Goal: Transaction & Acquisition: Purchase product/service

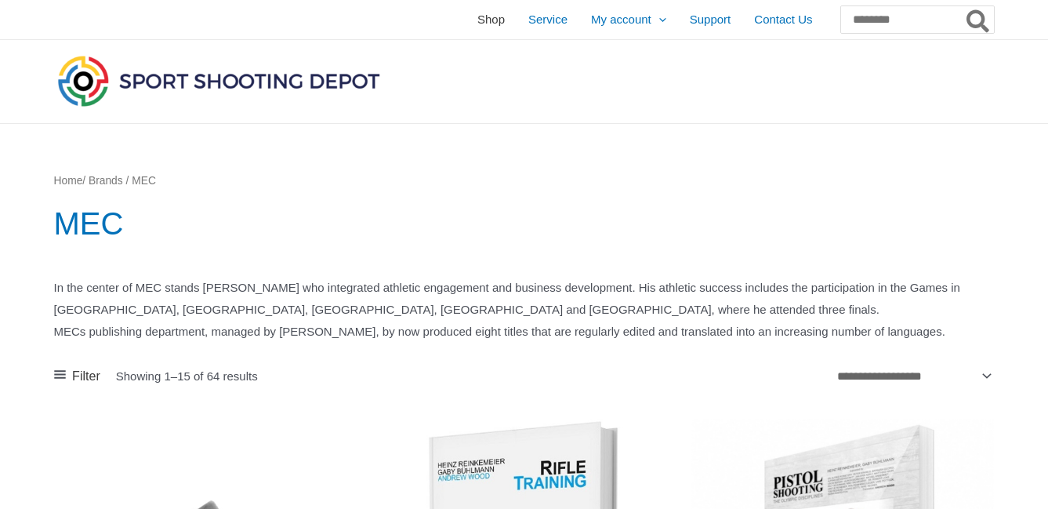
click at [477, 23] on span "Shop" at bounding box center [490, 19] width 27 height 39
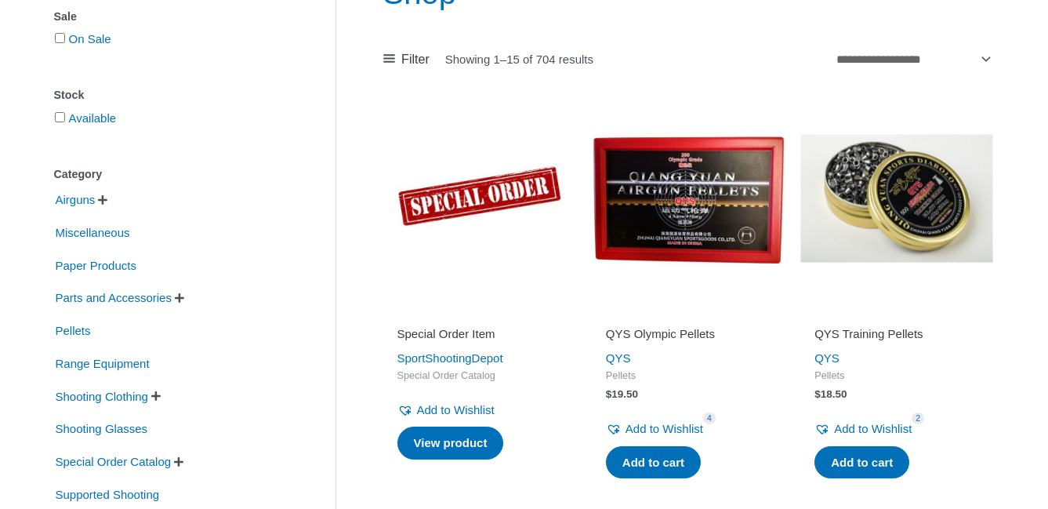
scroll to position [232, 0]
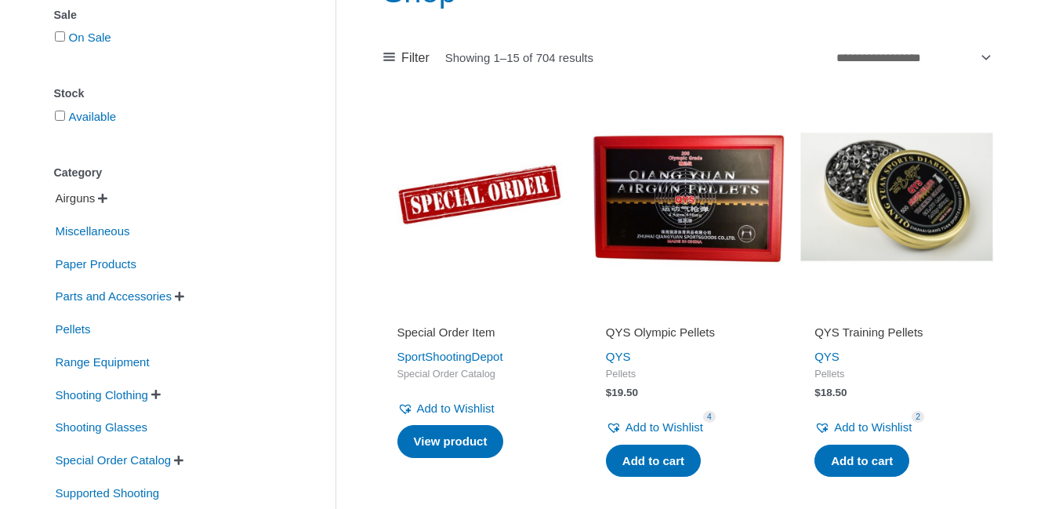
click at [90, 201] on span "Airguns" at bounding box center [75, 198] width 43 height 27
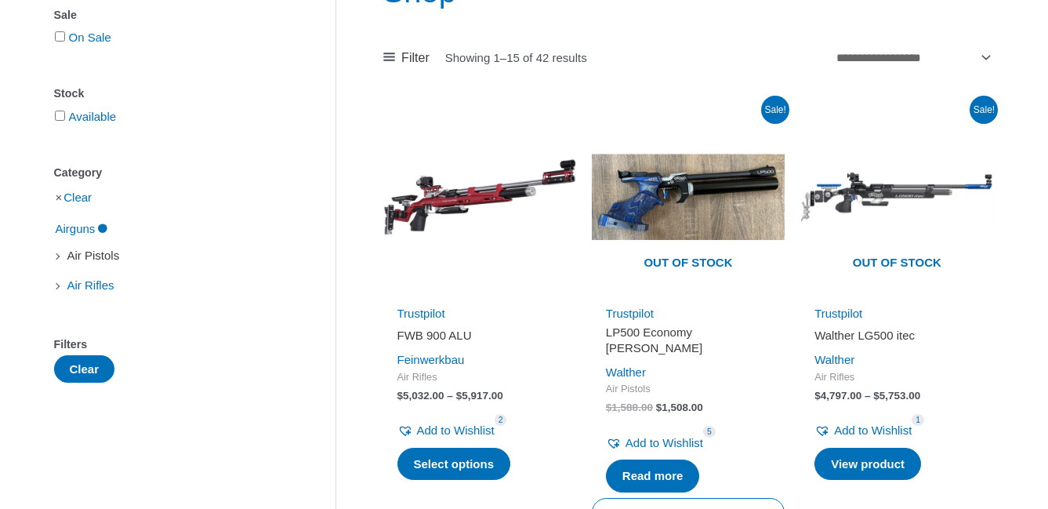
click at [114, 256] on span "Air Pistols" at bounding box center [94, 255] width 56 height 27
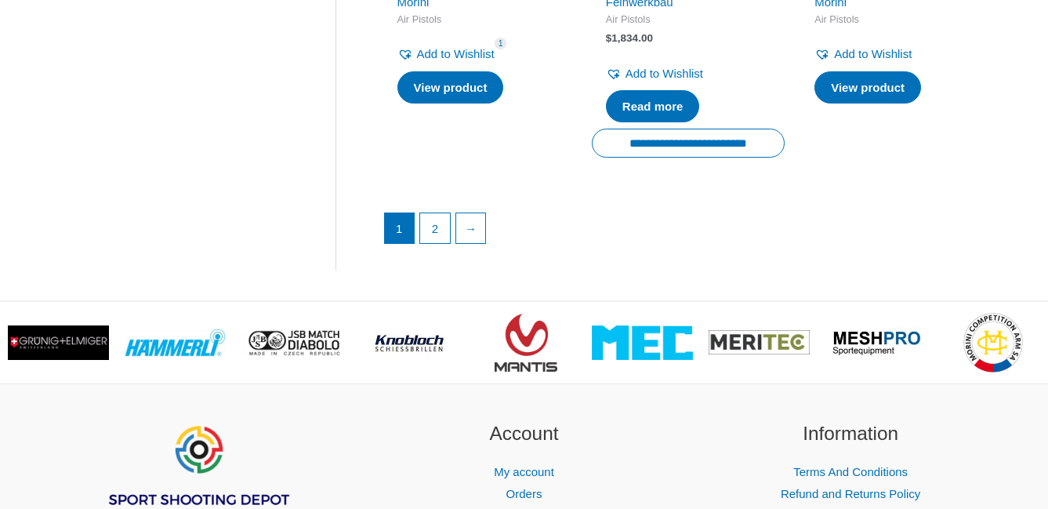
scroll to position [2447, 0]
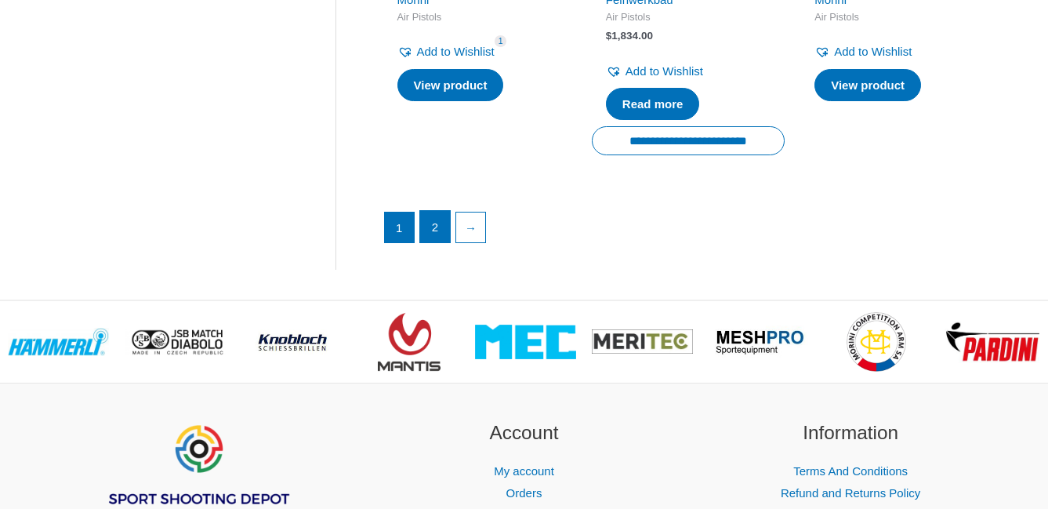
click at [440, 215] on link "2" at bounding box center [435, 226] width 30 height 31
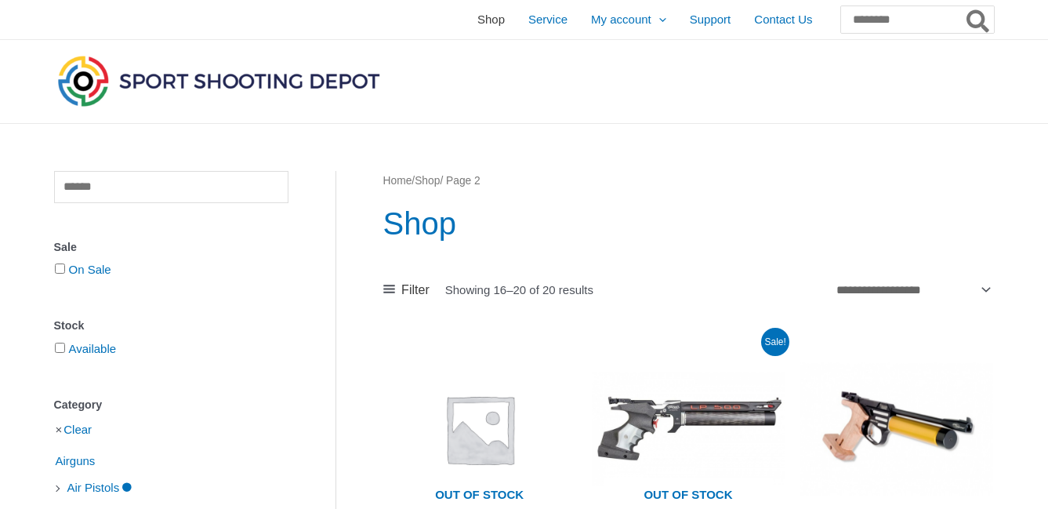
click at [477, 20] on span "Shop" at bounding box center [490, 19] width 27 height 39
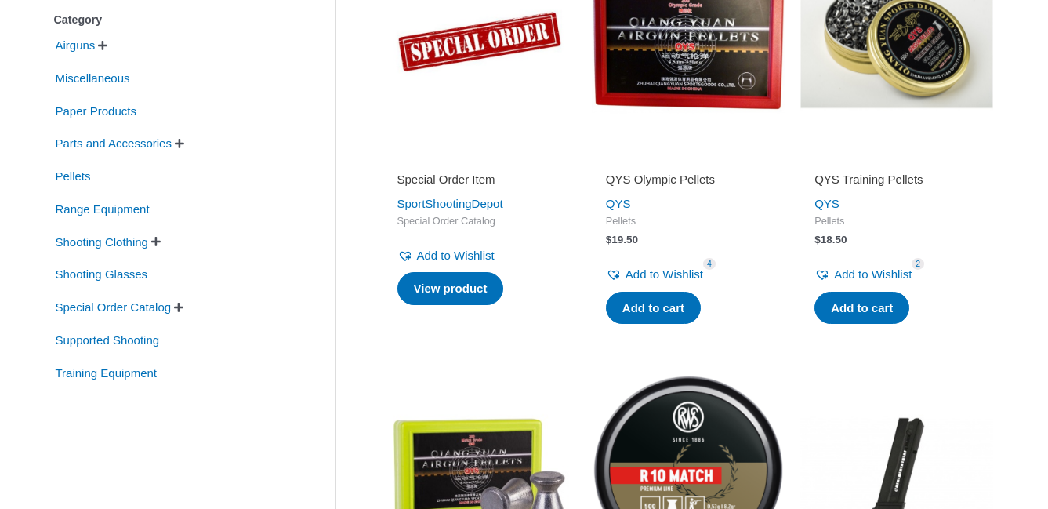
scroll to position [387, 0]
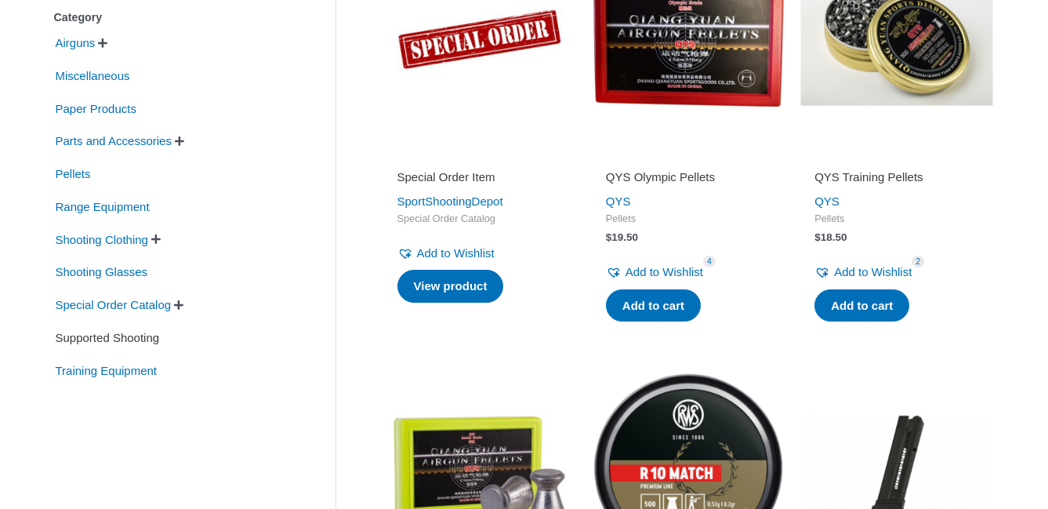
click at [139, 339] on span "Supported Shooting" at bounding box center [107, 337] width 107 height 27
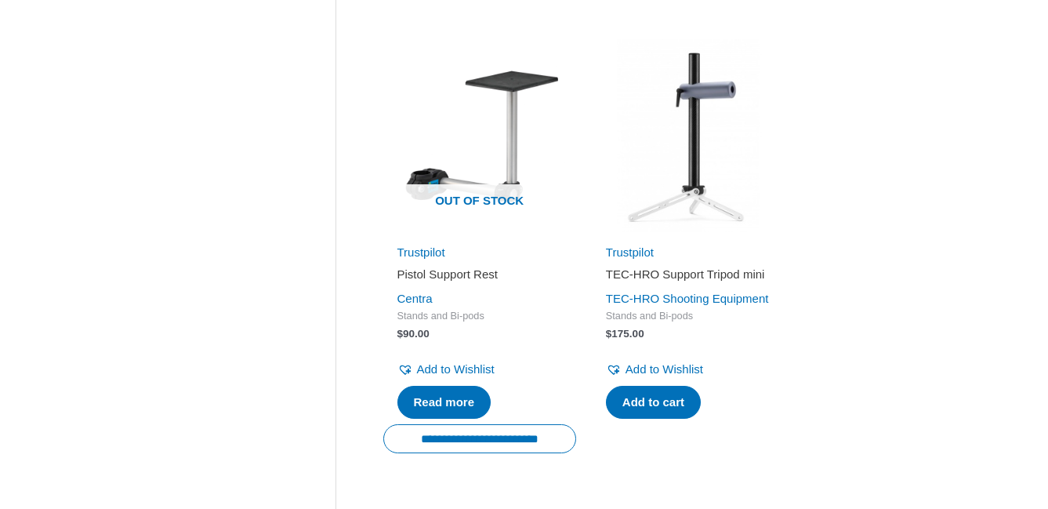
scroll to position [762, 0]
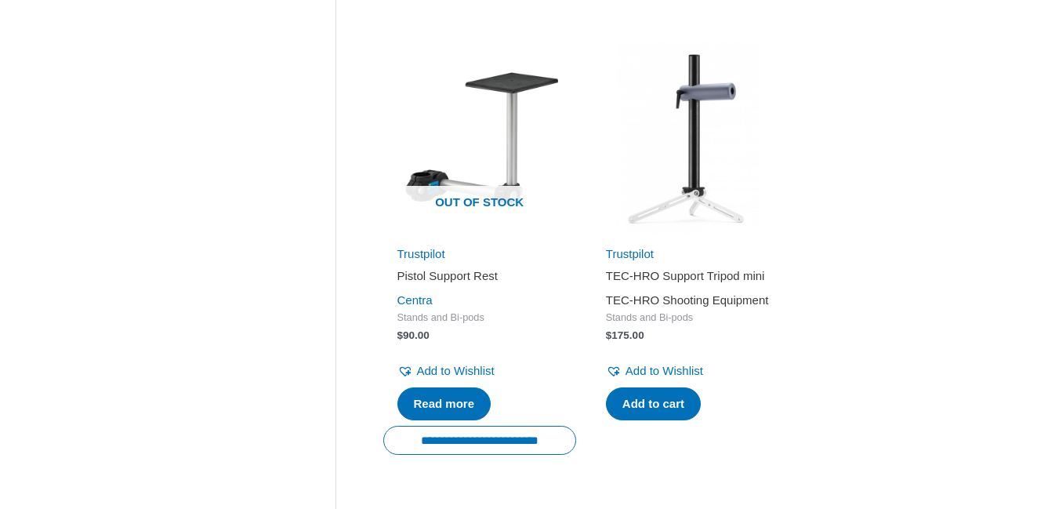
click at [694, 306] on link "TEC-HRO Shooting Equipment" at bounding box center [687, 299] width 163 height 13
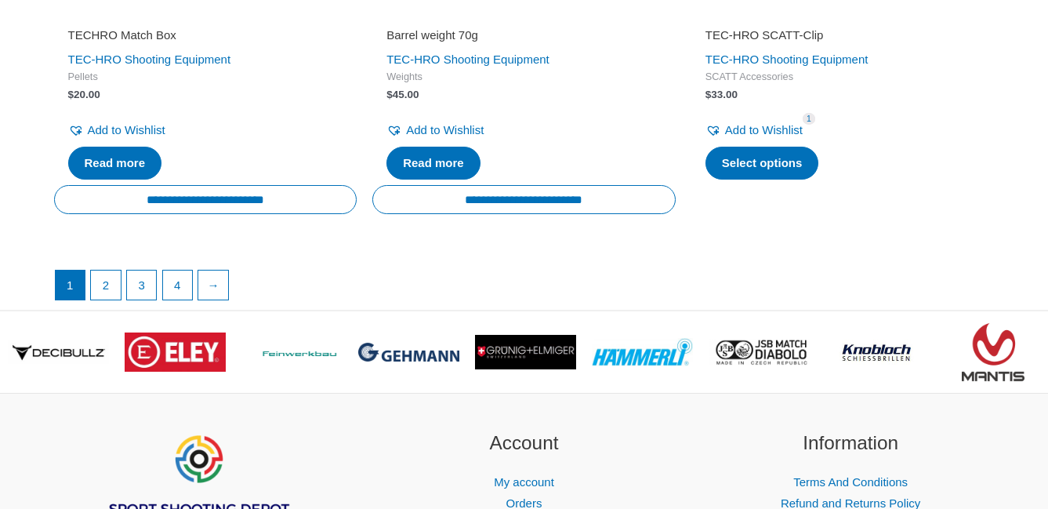
scroll to position [3099, 0]
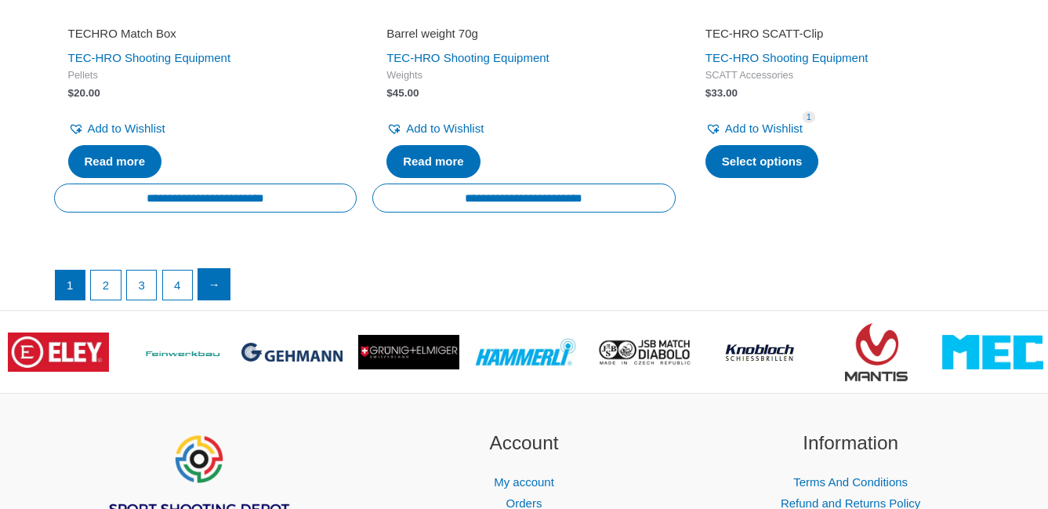
click at [217, 274] on link "→" at bounding box center [213, 284] width 31 height 31
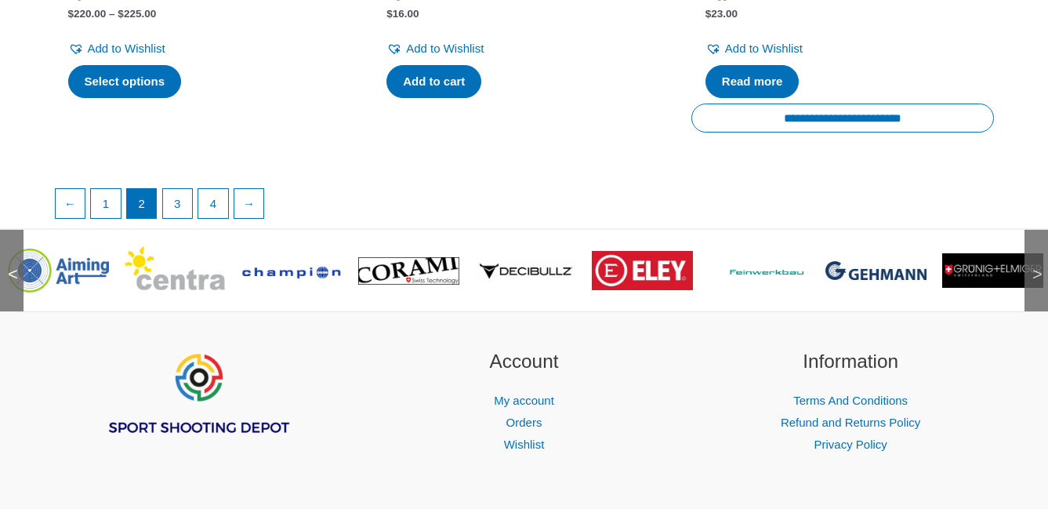
scroll to position [2984, 0]
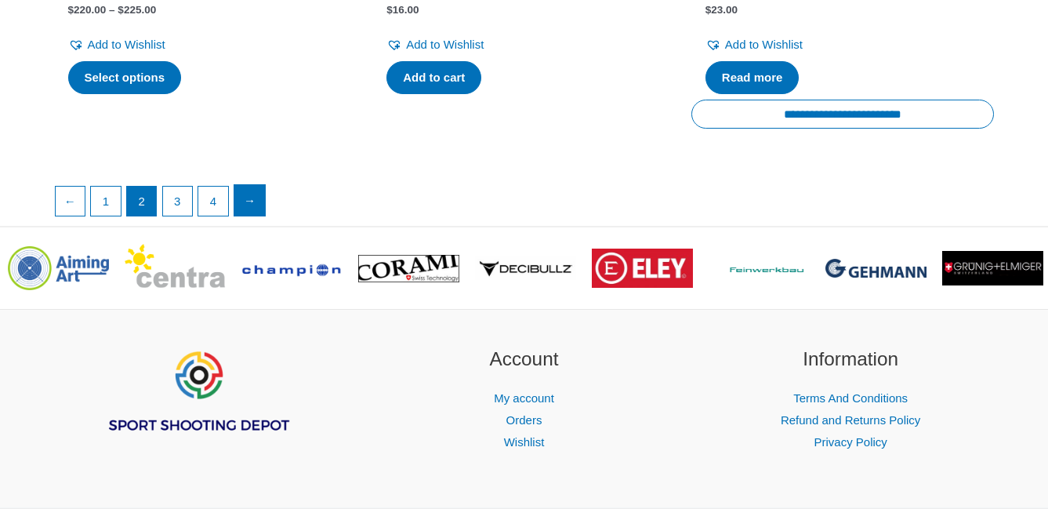
click at [263, 209] on link "→" at bounding box center [249, 200] width 31 height 31
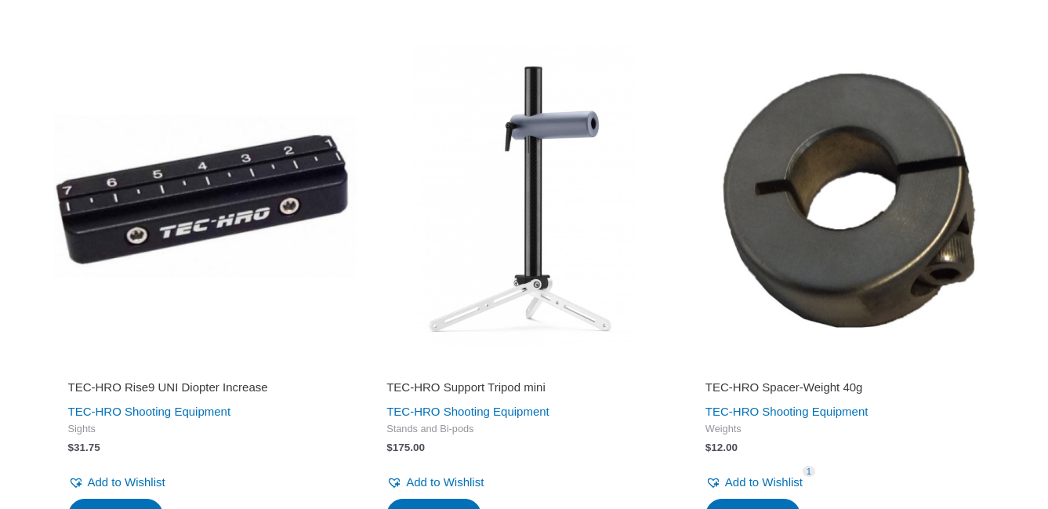
scroll to position [2457, 0]
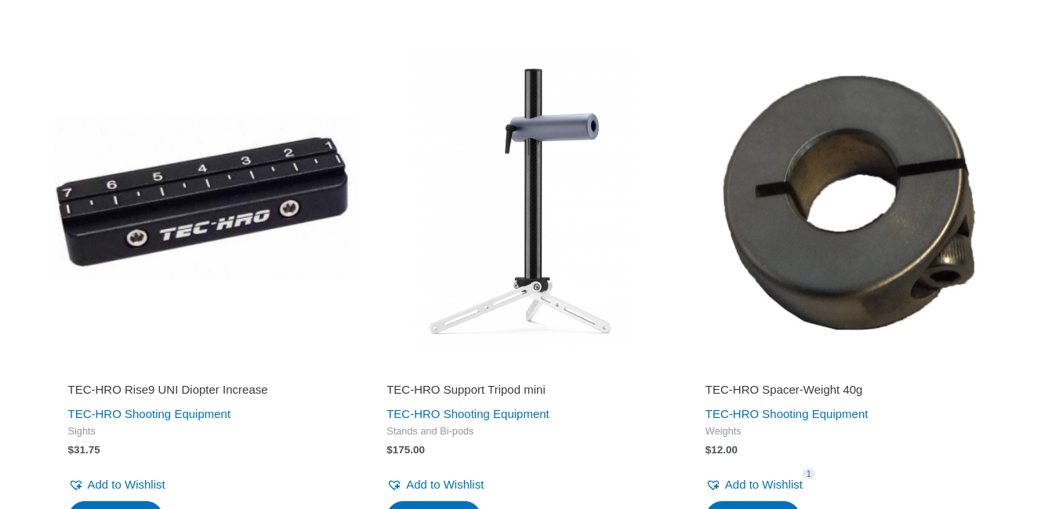
click at [506, 297] on img at bounding box center [523, 198] width 303 height 303
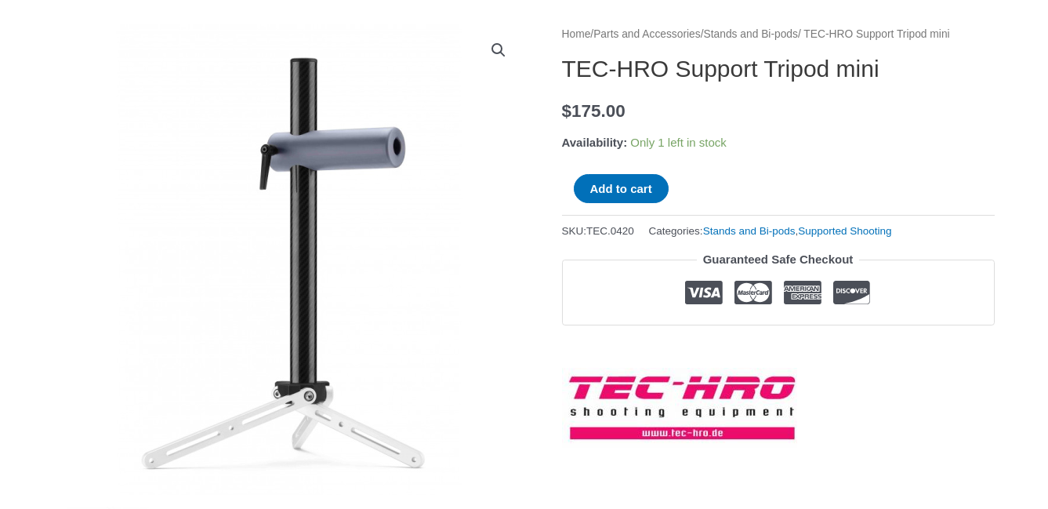
scroll to position [184, 0]
